Goal: Find contact information: Obtain details needed to contact an individual or organization

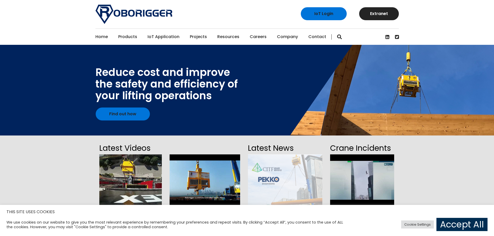
click at [458, 220] on link "Accept All" at bounding box center [461, 224] width 51 height 13
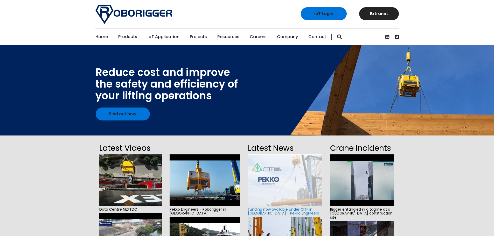
click at [318, 37] on link "Contact" at bounding box center [317, 37] width 18 height 16
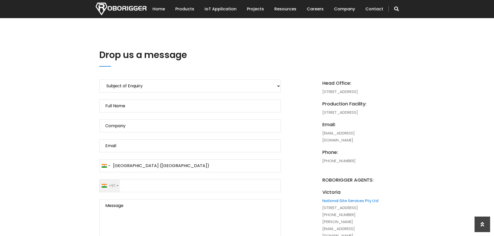
scroll to position [233, 0]
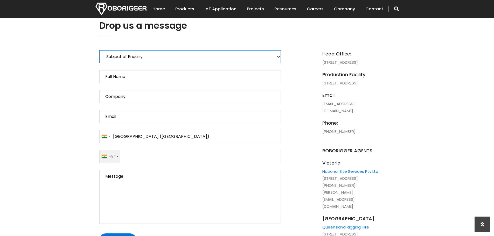
click at [181, 58] on select "Subject of Enquiry Roborigger Rental Roborigger Purchase Customised Solution Lu…" at bounding box center [190, 56] width 182 height 13
select select "Customised Solution"
click at [99, 50] on select "Subject of Enquiry Roborigger Rental Roborigger Purchase Customised Solution Lu…" at bounding box center [190, 56] width 182 height 13
click at [145, 72] on input "Full Name" at bounding box center [190, 76] width 182 height 13
drag, startPoint x: 166, startPoint y: 75, endPoint x: 18, endPoint y: 71, distance: 148.9
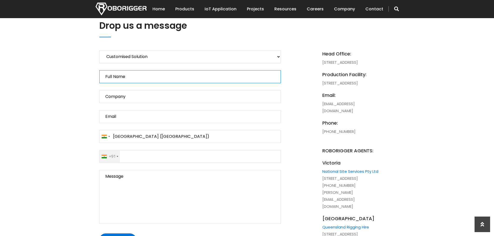
click at [121, 137] on input "India (भारत)" at bounding box center [190, 136] width 182 height 13
click at [126, 5] on img at bounding box center [120, 9] width 51 height 13
